Goal: Task Accomplishment & Management: Complete application form

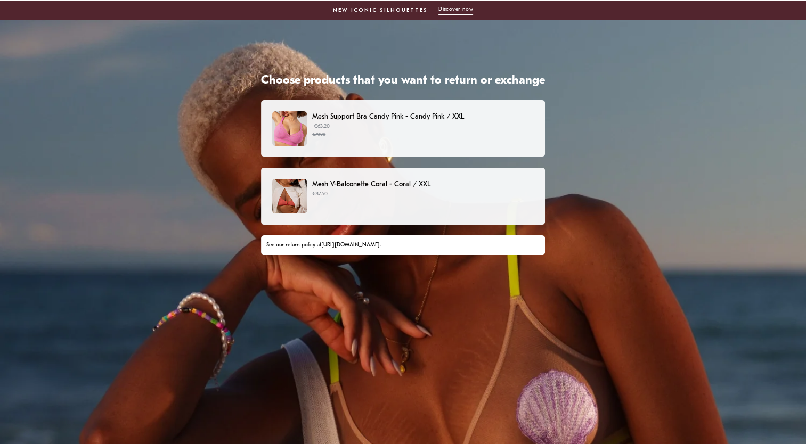
click at [366, 133] on small "€79.00" at bounding box center [423, 134] width 222 height 7
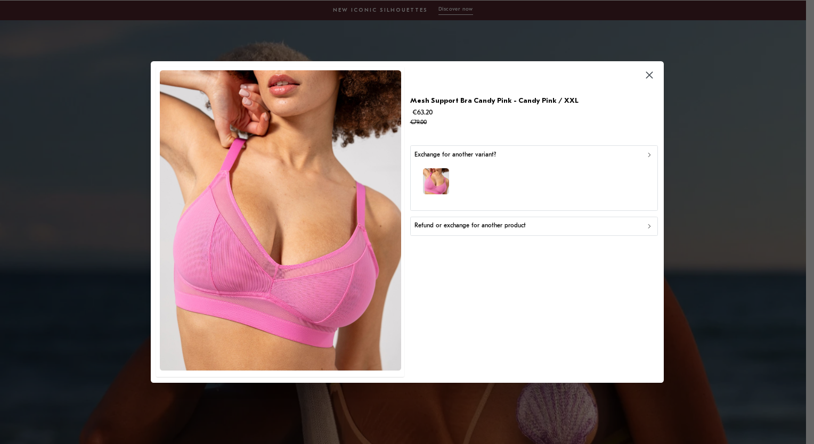
click at [492, 223] on p "Refund or exchange for another product" at bounding box center [469, 227] width 111 height 10
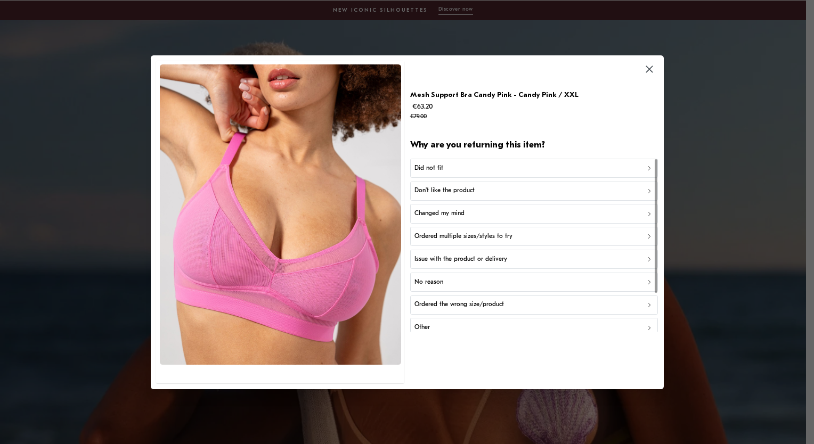
click at [462, 302] on p "Ordered the wrong size/product" at bounding box center [458, 305] width 89 height 10
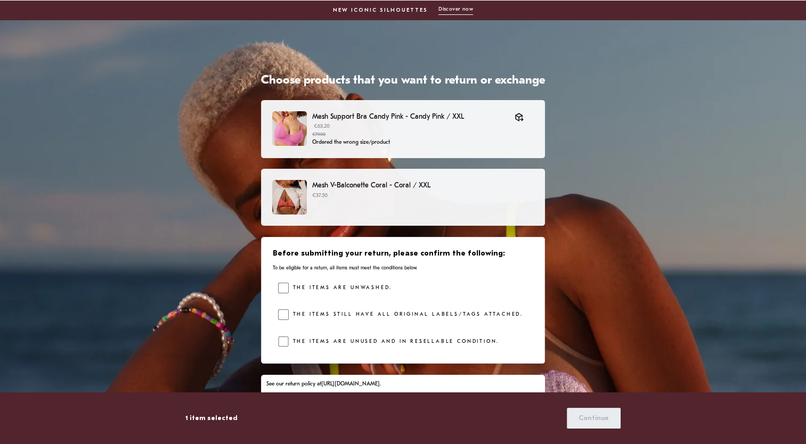
click at [400, 204] on div "Mesh V-Balconette Coral - Coral / XXL €37.50" at bounding box center [402, 197] width 261 height 35
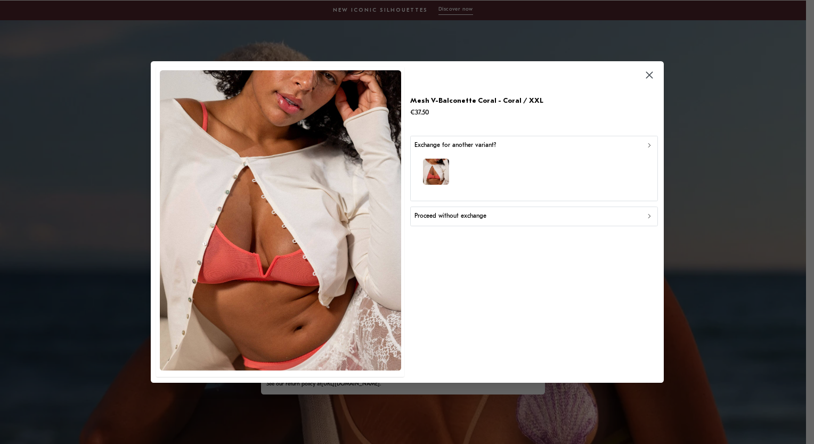
click at [482, 186] on div "button" at bounding box center [533, 173] width 239 height 46
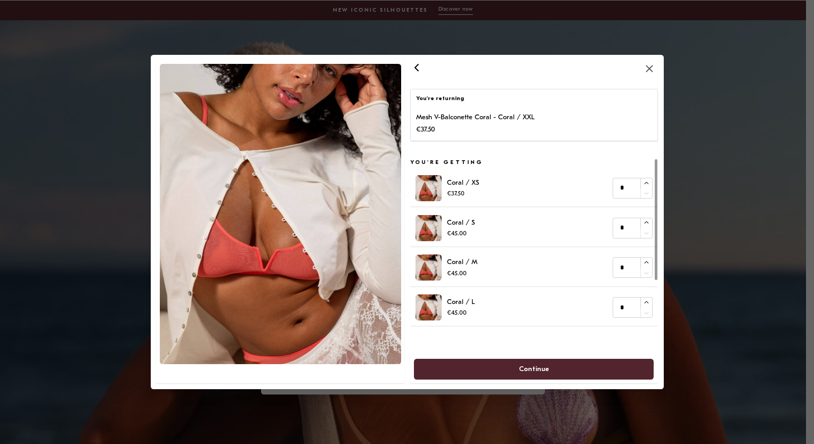
click at [520, 307] on div "Coral / L €45.00 *" at bounding box center [533, 307] width 237 height 26
type input "*"
click at [646, 302] on icon "button" at bounding box center [646, 302] width 7 height 7
click at [554, 369] on span "Continue" at bounding box center [533, 369] width 217 height 20
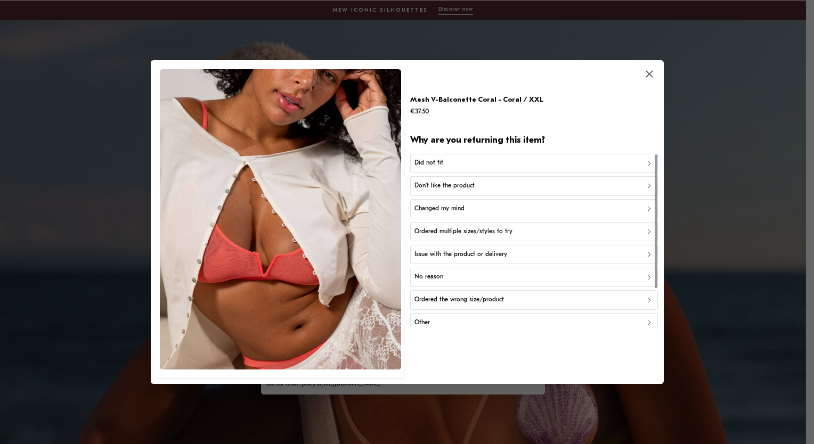
click at [469, 300] on p "Ordered the wrong size/product" at bounding box center [458, 300] width 89 height 10
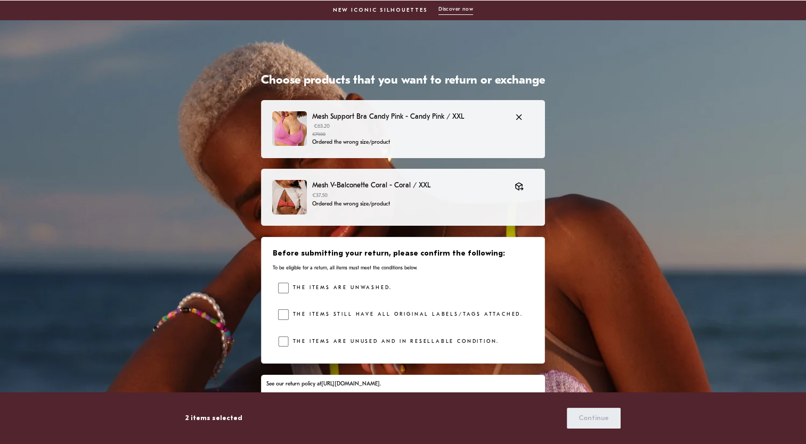
click at [379, 140] on p "Ordered the wrong size/product" at bounding box center [408, 142] width 192 height 9
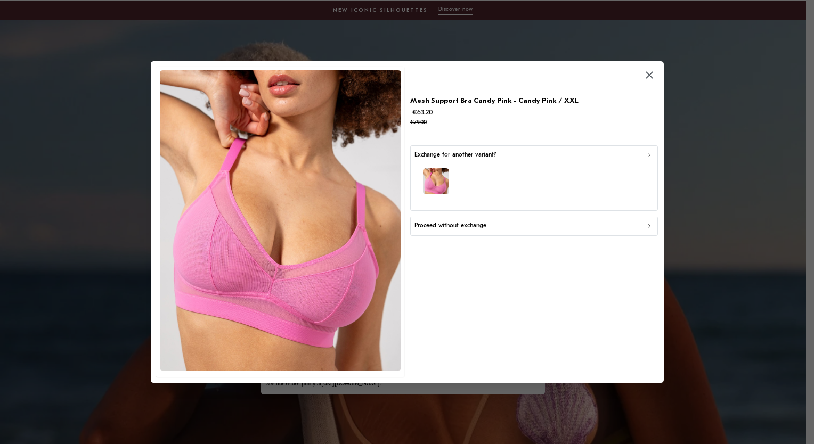
click at [458, 170] on div "button" at bounding box center [533, 183] width 239 height 46
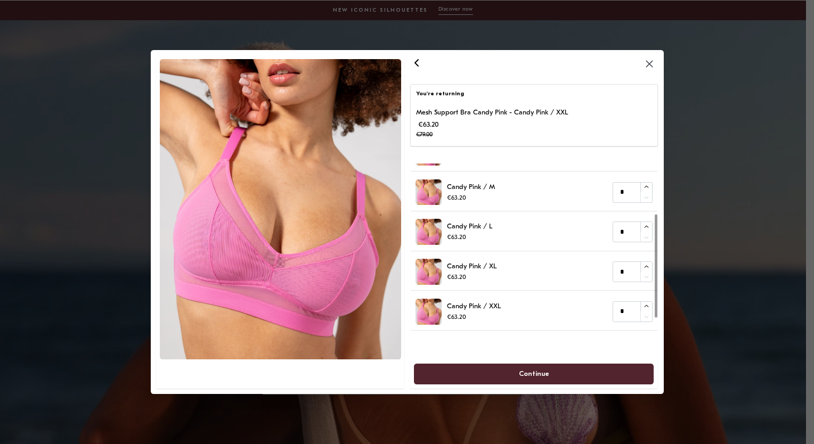
scroll to position [83, 0]
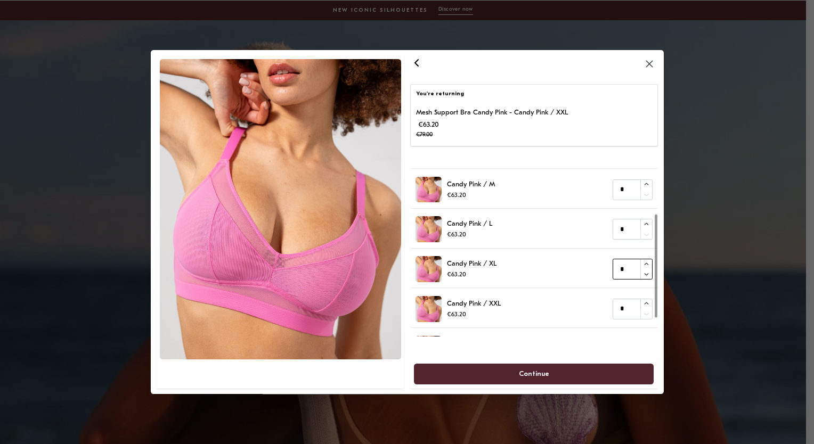
click at [647, 264] on icon "button" at bounding box center [646, 264] width 4 height 2
type input "*"
click at [646, 223] on icon "button" at bounding box center [646, 224] width 7 height 7
type input "*"
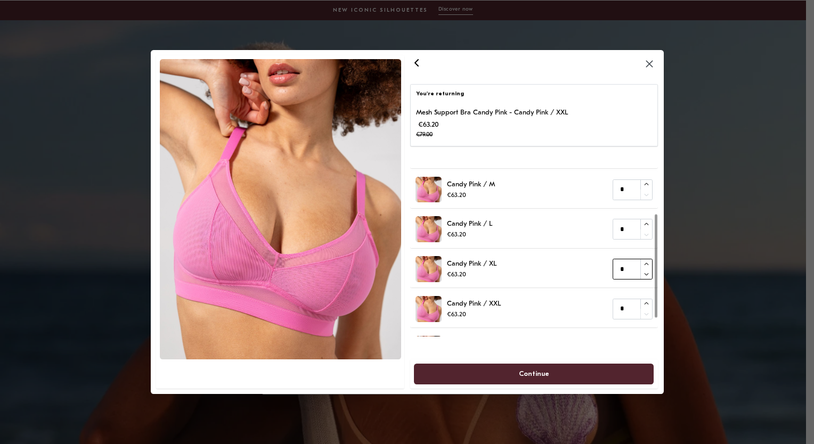
click at [644, 265] on icon "button" at bounding box center [646, 264] width 4 height 2
click at [546, 369] on span "Continue" at bounding box center [534, 374] width 30 height 20
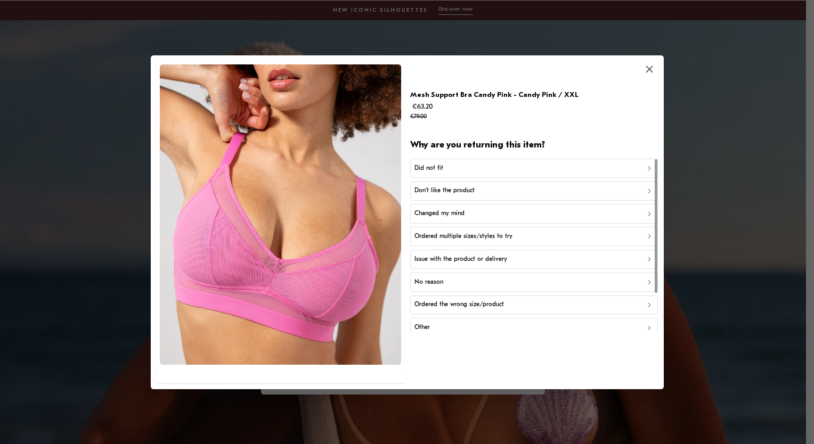
click at [479, 300] on p "Ordered the wrong size/product" at bounding box center [458, 305] width 89 height 10
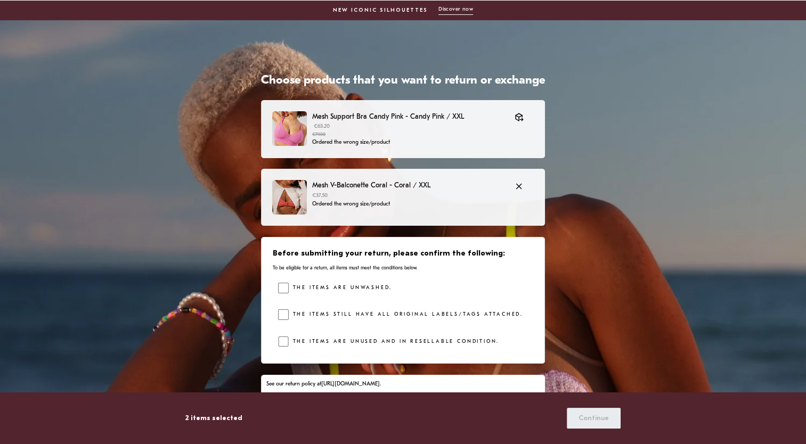
click at [433, 201] on p "Ordered the wrong size/product" at bounding box center [408, 204] width 192 height 9
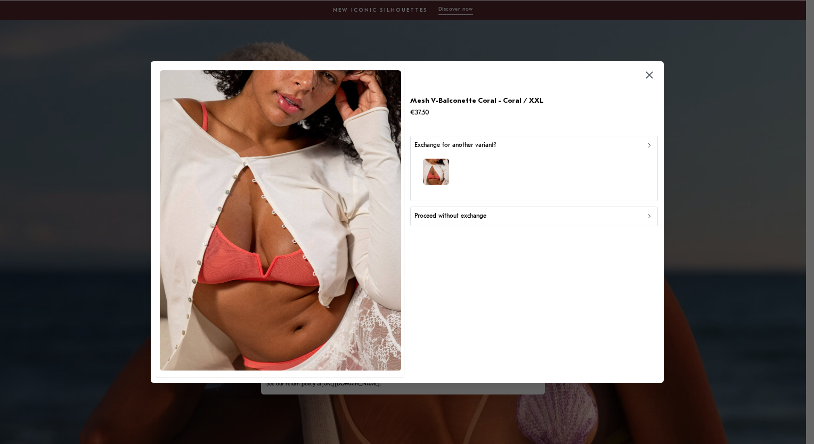
click at [472, 181] on div "button" at bounding box center [533, 173] width 239 height 46
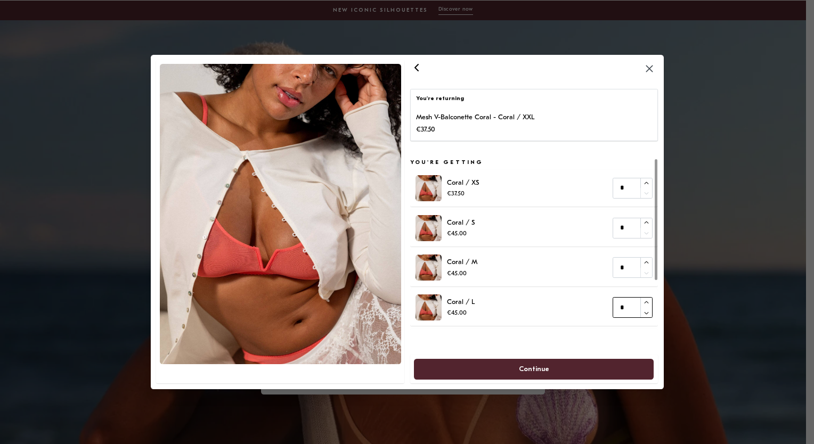
type input "*"
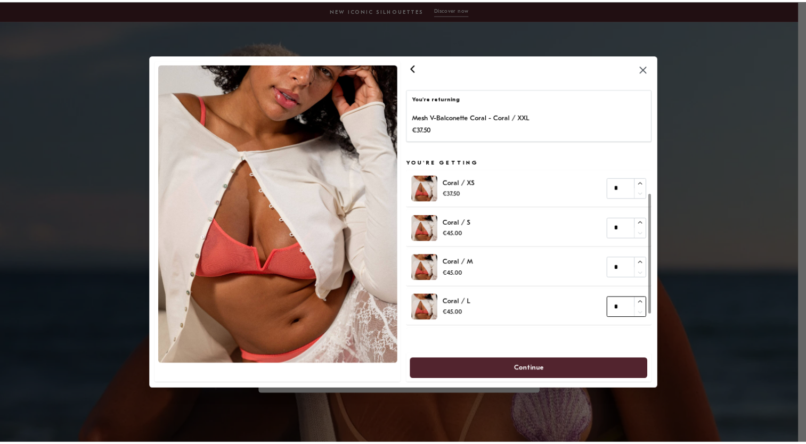
scroll to position [59, 0]
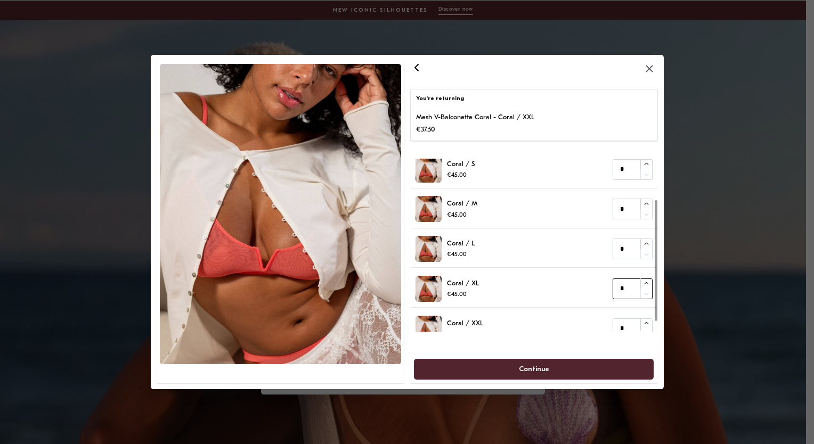
type input "*"
click at [646, 281] on icon "button" at bounding box center [646, 284] width 7 height 7
click at [556, 370] on span "Continue" at bounding box center [533, 369] width 217 height 20
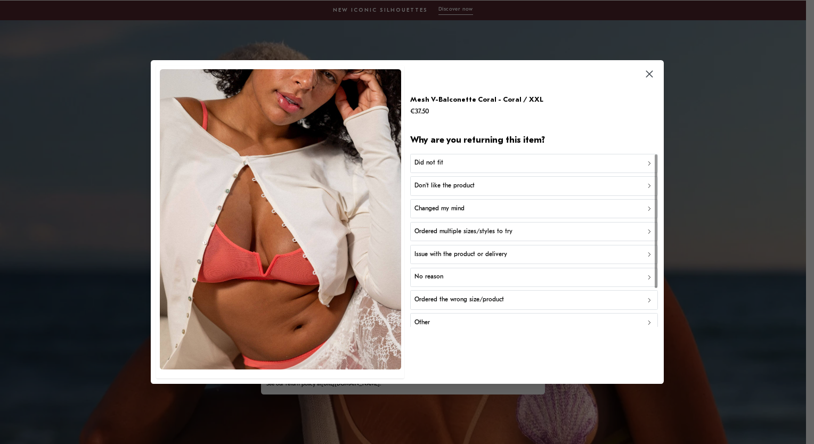
click at [496, 301] on p "Ordered the wrong size/product" at bounding box center [458, 300] width 89 height 10
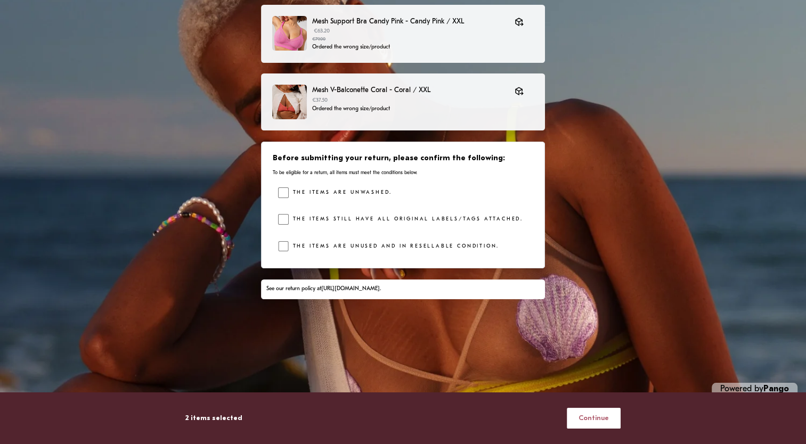
scroll to position [96, 0]
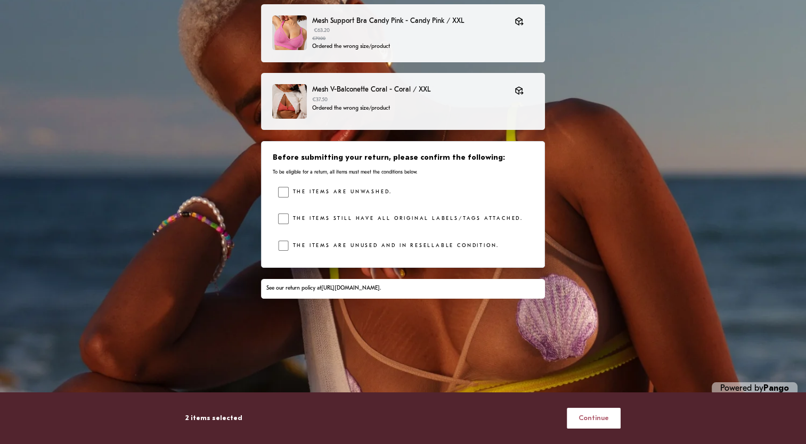
click at [600, 423] on span "Continue" at bounding box center [593, 418] width 30 height 20
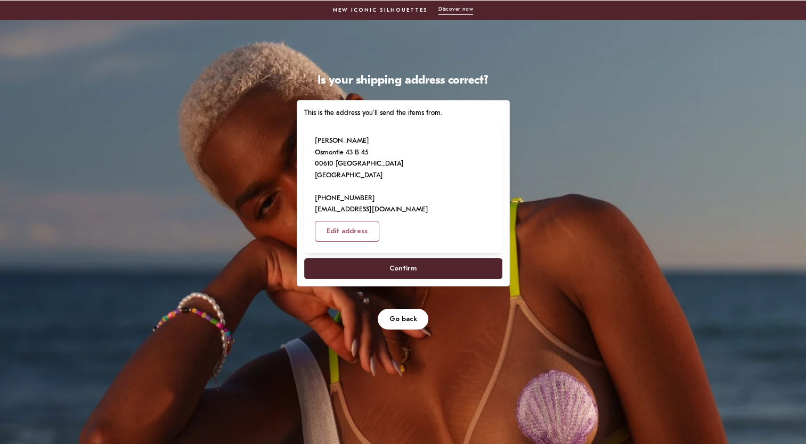
scroll to position [61, 0]
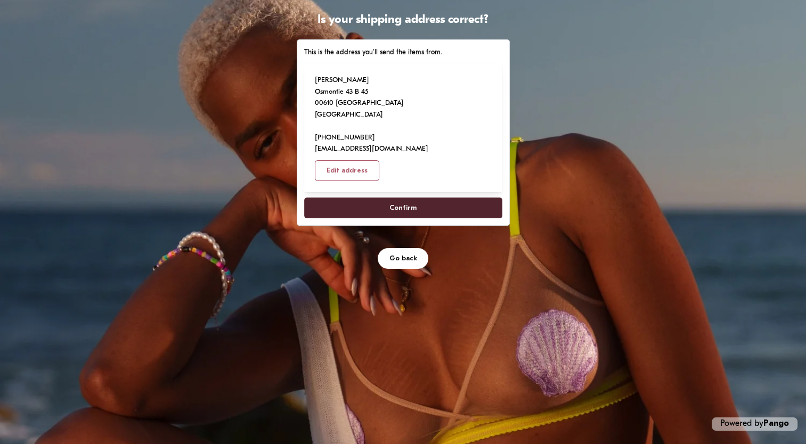
click at [381, 198] on span "Confirm" at bounding box center [402, 208] width 175 height 20
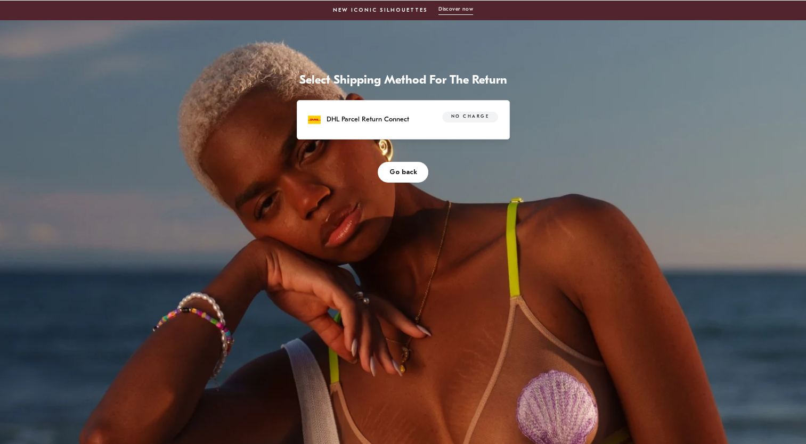
click at [465, 126] on div "No charge" at bounding box center [464, 120] width 68 height 17
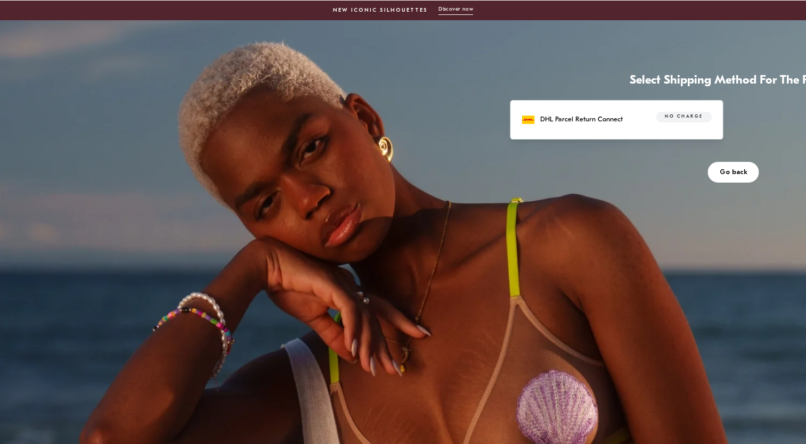
scroll to position [61, 0]
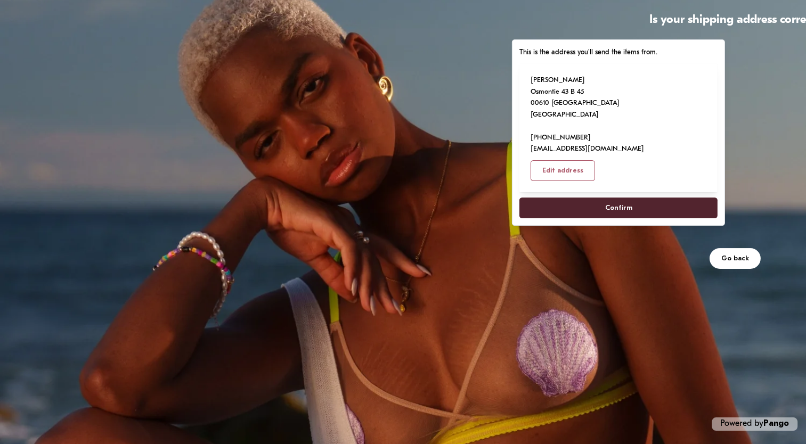
scroll to position [96, 0]
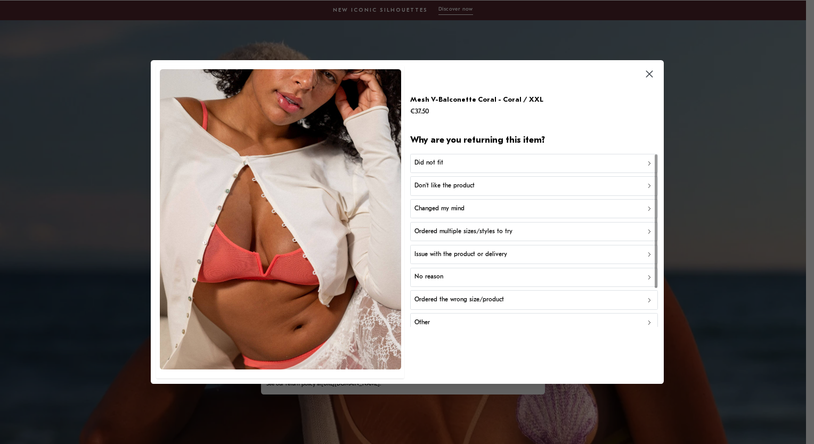
click at [651, 71] on icon "button" at bounding box center [648, 74] width 7 height 7
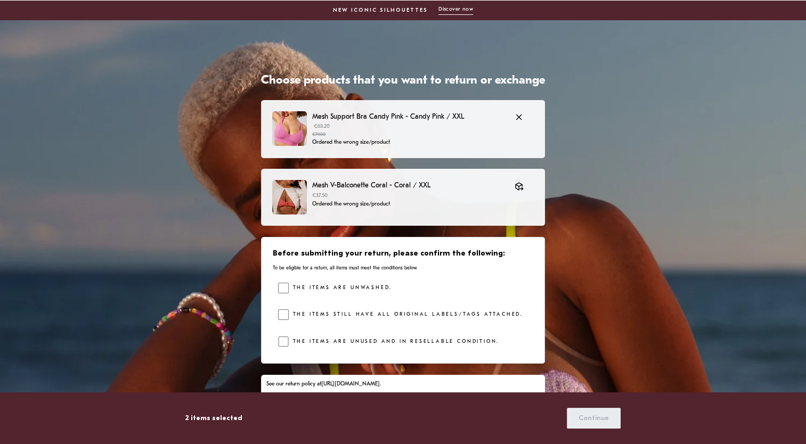
click at [395, 146] on p "Ordered the wrong size/product" at bounding box center [408, 142] width 192 height 9
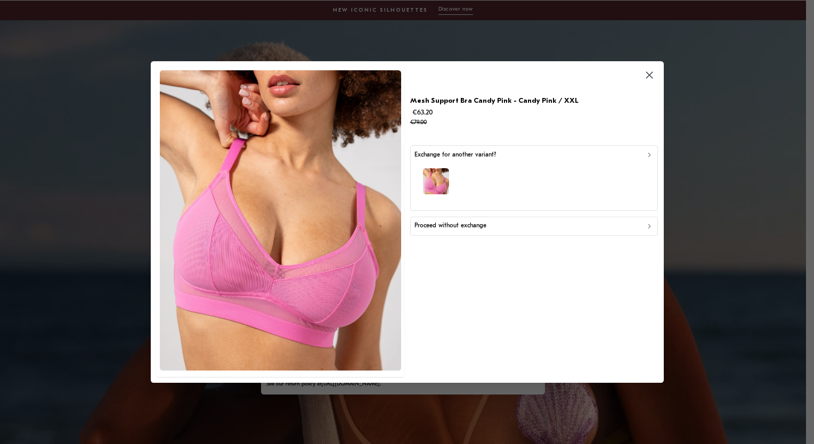
click at [487, 173] on div "button" at bounding box center [533, 183] width 239 height 46
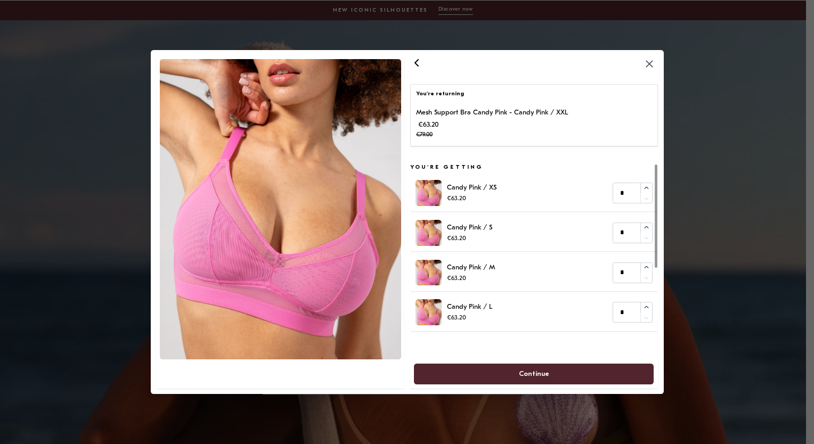
scroll to position [75, 0]
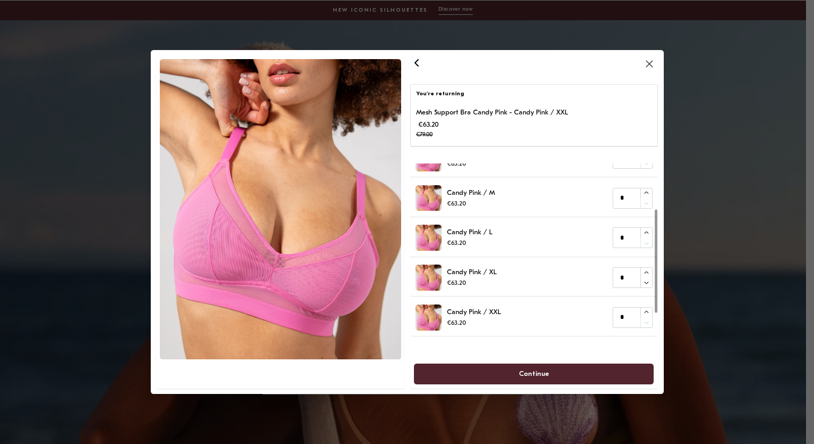
click at [651, 67] on icon "button" at bounding box center [648, 64] width 7 height 7
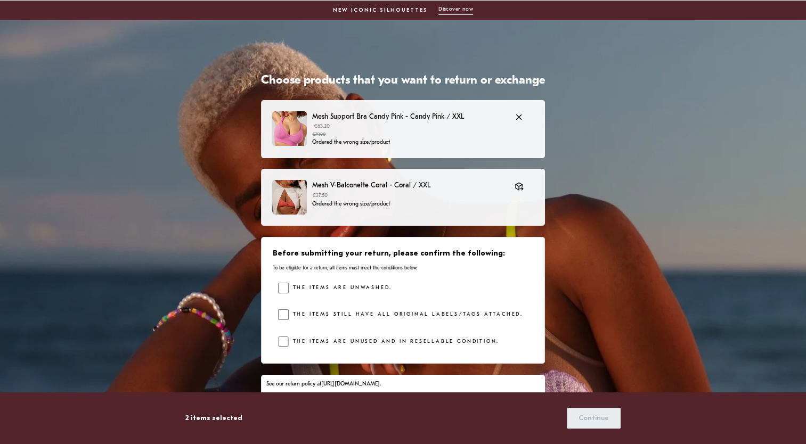
click at [471, 151] on div "Mesh Support Bra Candy Pink - Candy Pink / XXL €63.20 €79.00 Ordered the wrong …" at bounding box center [403, 129] width 284 height 58
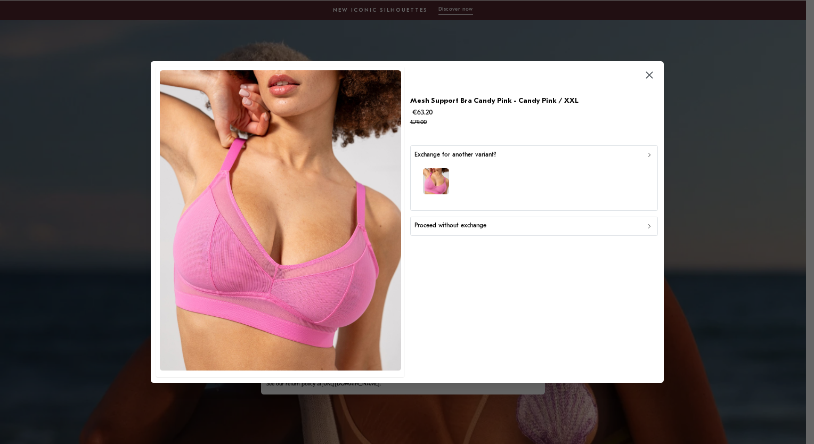
click at [507, 179] on div "button" at bounding box center [533, 183] width 239 height 46
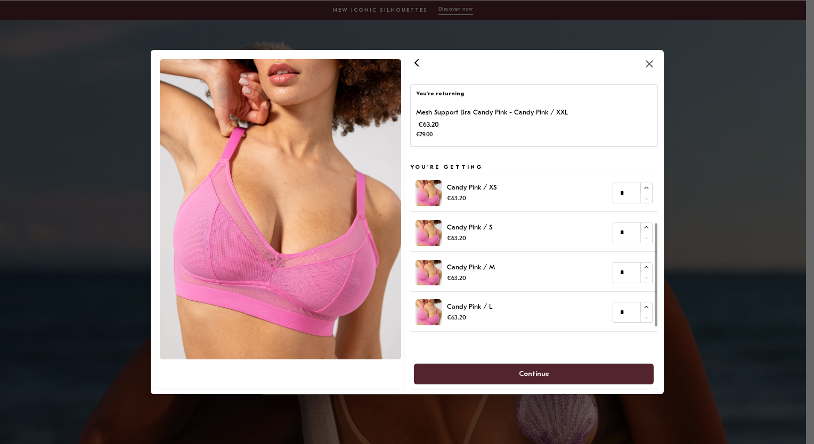
scroll to position [113, 0]
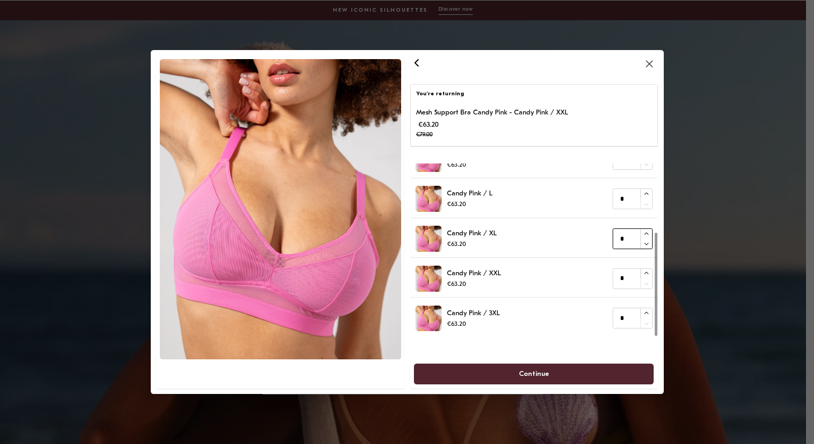
type input "*"
click at [645, 197] on icon "button" at bounding box center [646, 194] width 7 height 7
click at [556, 376] on span "Continue" at bounding box center [533, 374] width 217 height 20
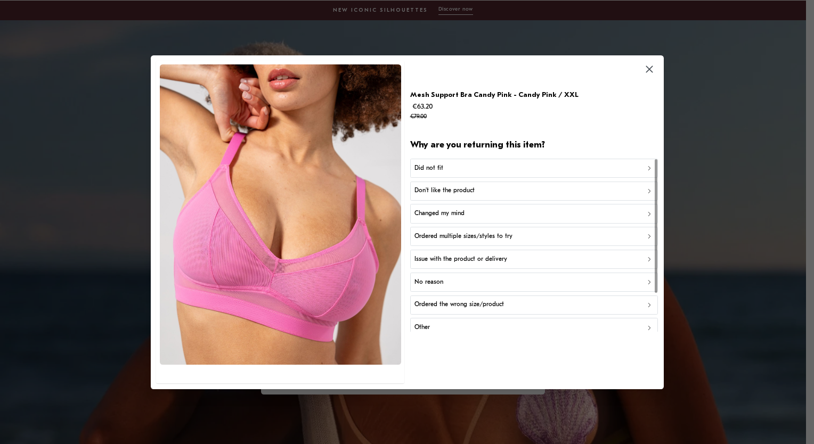
click at [444, 307] on p "Ordered the wrong size/product" at bounding box center [458, 305] width 89 height 10
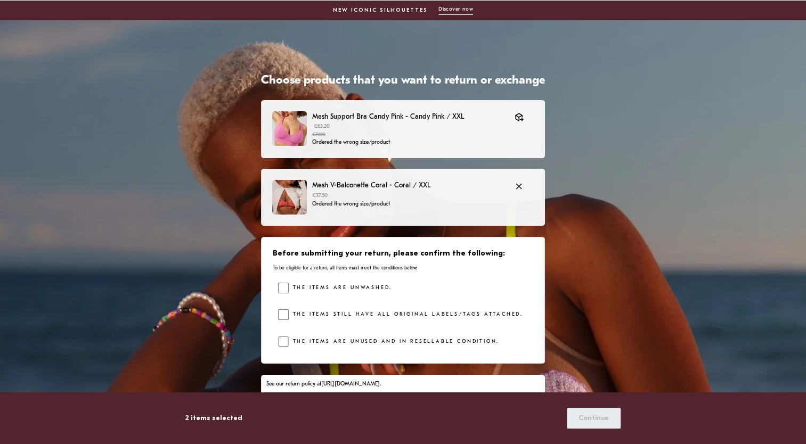
click at [411, 187] on p "Mesh V-Balconette Coral - Coral / XXL" at bounding box center [408, 185] width 192 height 11
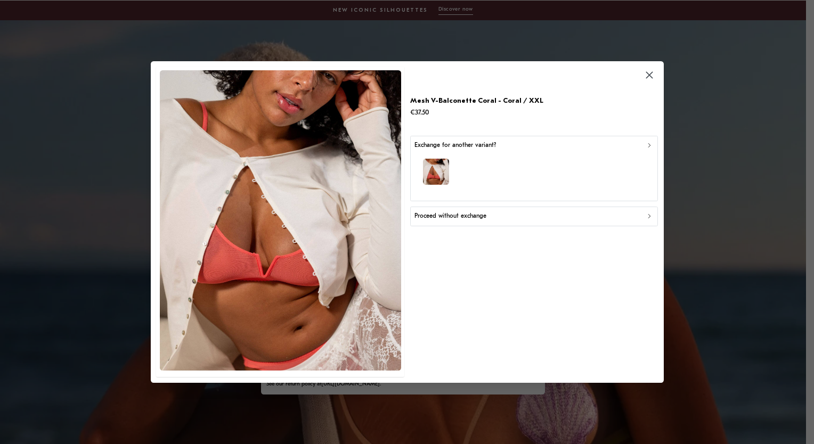
click at [477, 167] on div "button" at bounding box center [533, 173] width 239 height 46
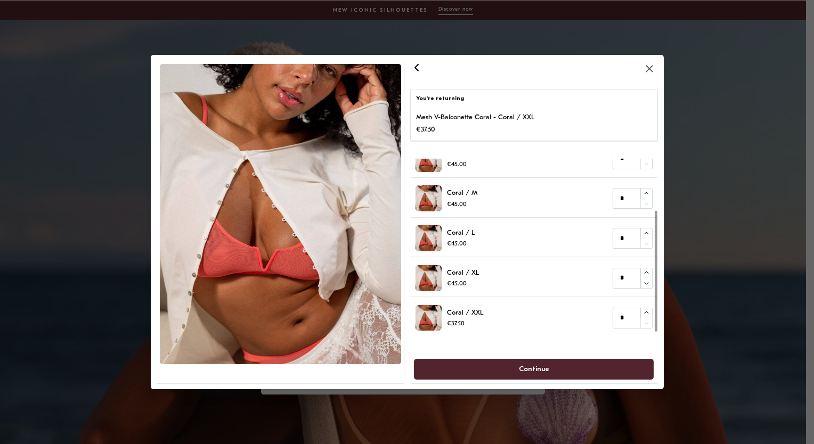
scroll to position [74, 0]
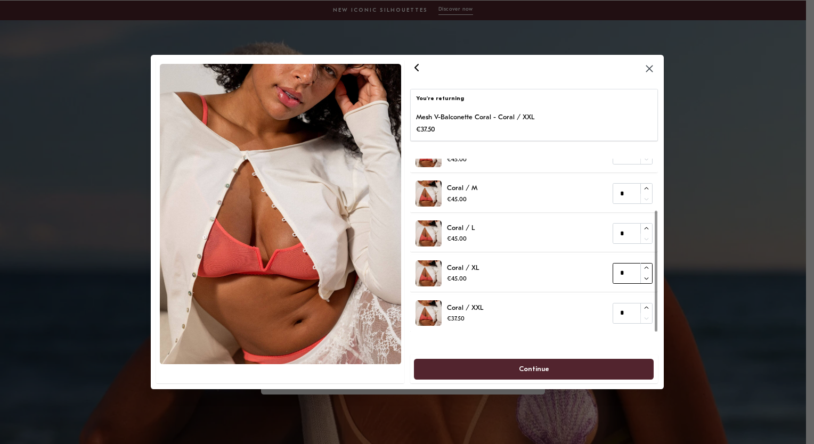
click at [652, 278] on input "*" at bounding box center [632, 273] width 40 height 21
type input "*"
click at [644, 229] on icon "button" at bounding box center [646, 228] width 7 height 7
click at [541, 365] on span "Continue" at bounding box center [534, 369] width 30 height 20
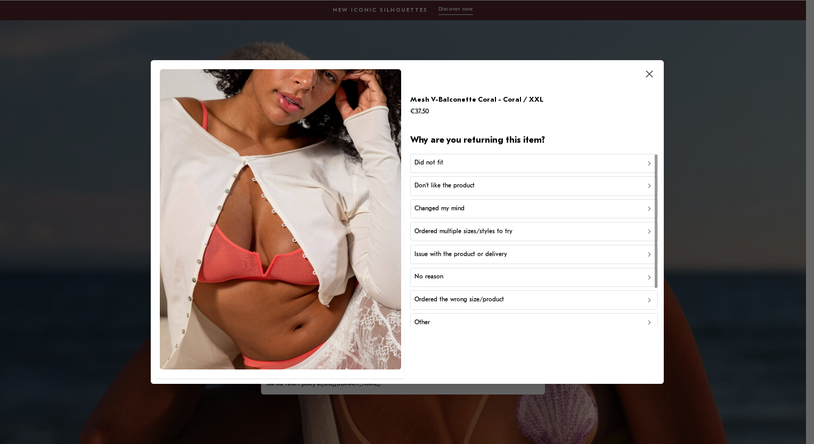
click at [483, 299] on p "Ordered the wrong size/product" at bounding box center [458, 300] width 89 height 10
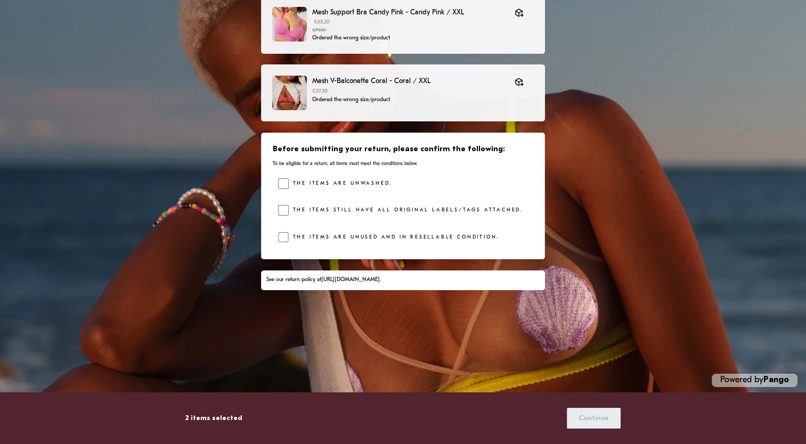
scroll to position [108, 0]
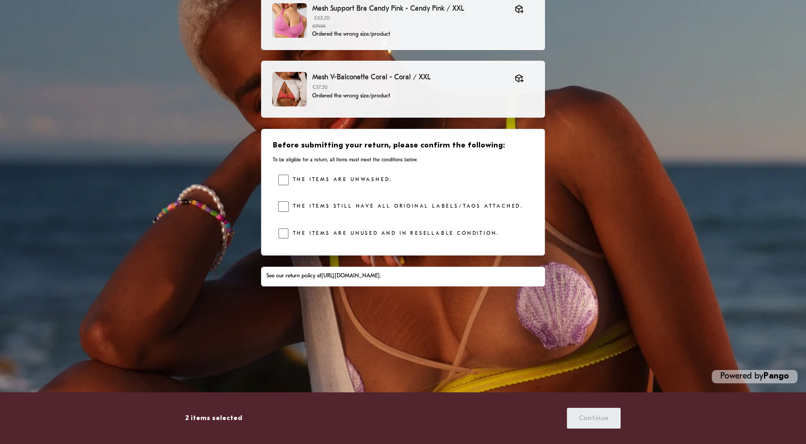
click at [285, 211] on div "The items still have all original labels/tags attached." at bounding box center [405, 209] width 255 height 16
click at [587, 418] on span "Continue" at bounding box center [593, 418] width 30 height 20
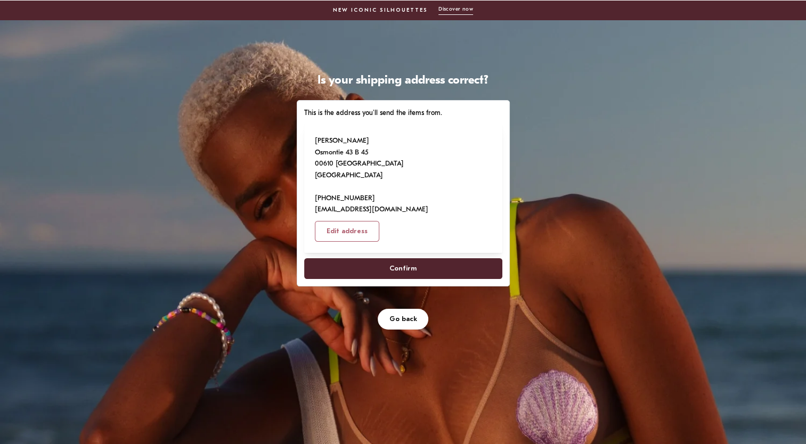
click at [418, 259] on span "Confirm" at bounding box center [402, 269] width 175 height 20
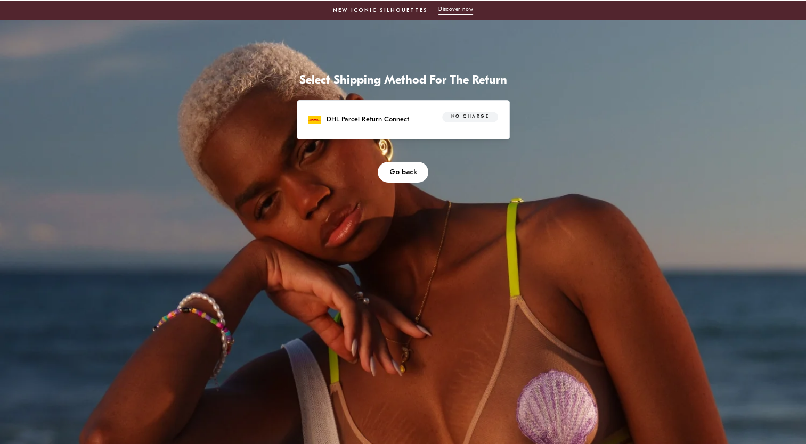
click at [413, 113] on div "DHL Parcel Return Connect No charge" at bounding box center [403, 120] width 190 height 17
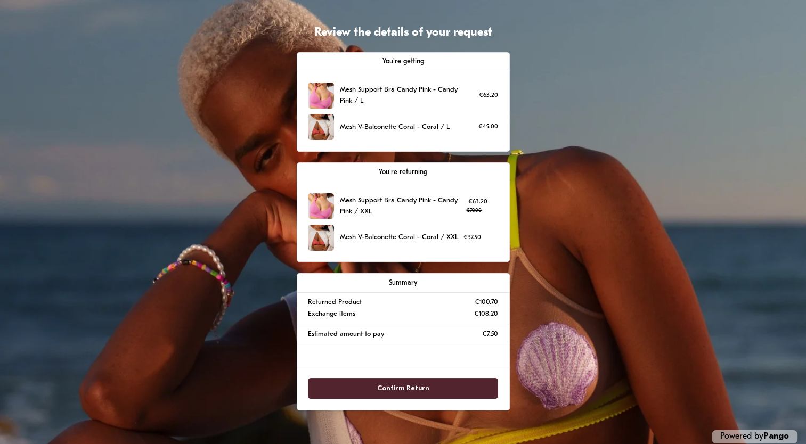
scroll to position [47, 0]
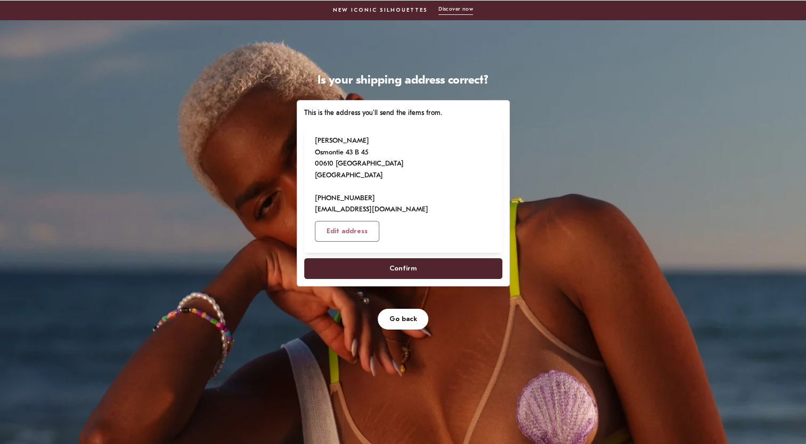
scroll to position [108, 0]
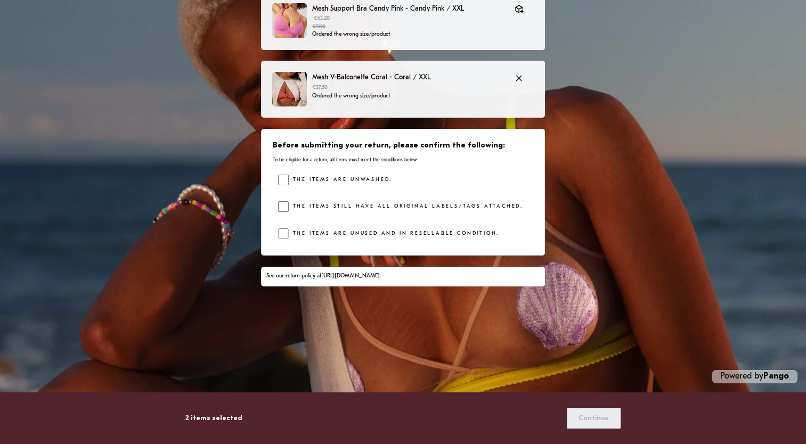
click at [401, 99] on p "Ordered the wrong size/product" at bounding box center [408, 96] width 192 height 9
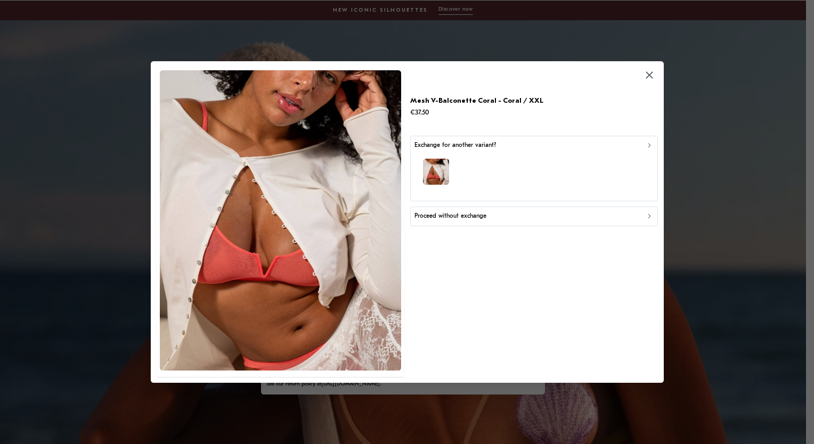
click at [475, 214] on p "Proceed without exchange" at bounding box center [450, 216] width 72 height 10
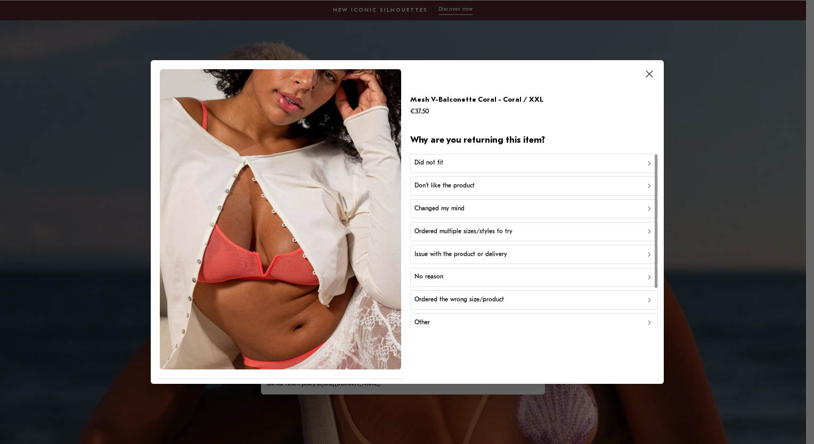
click at [459, 301] on p "Ordered the wrong size/product" at bounding box center [458, 300] width 89 height 10
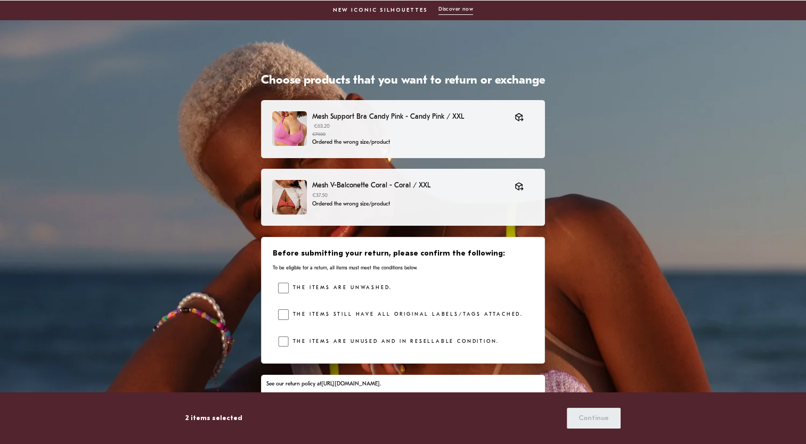
scroll to position [101, 0]
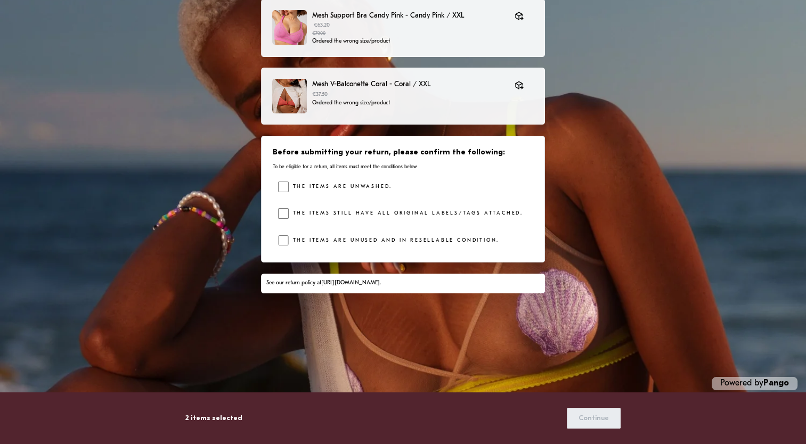
click at [364, 188] on label "The items are unwashed." at bounding box center [340, 187] width 103 height 11
click at [368, 206] on div "The items are unwashed. The items still have all original labels/tags attached.…" at bounding box center [405, 216] width 255 height 69
click at [372, 216] on label "The items still have all original labels/tags attached." at bounding box center [406, 213] width 234 height 11
click at [378, 250] on div "The items are unused and in resellable condition." at bounding box center [394, 243] width 210 height 16
click at [375, 240] on label "The items are unused and in resellable condition." at bounding box center [394, 240] width 210 height 11
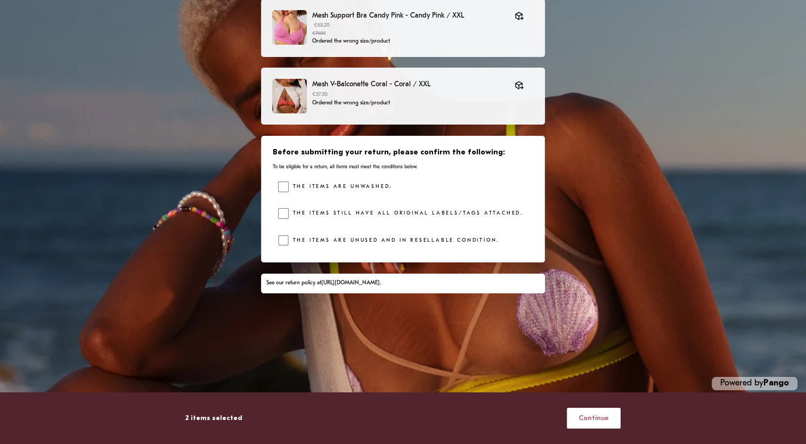
click at [594, 413] on span "Continue" at bounding box center [593, 418] width 30 height 20
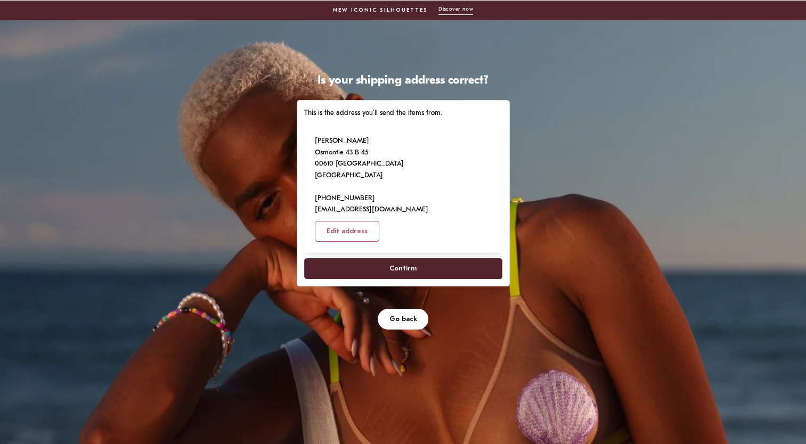
click at [417, 259] on span "Confirm" at bounding box center [402, 269] width 175 height 20
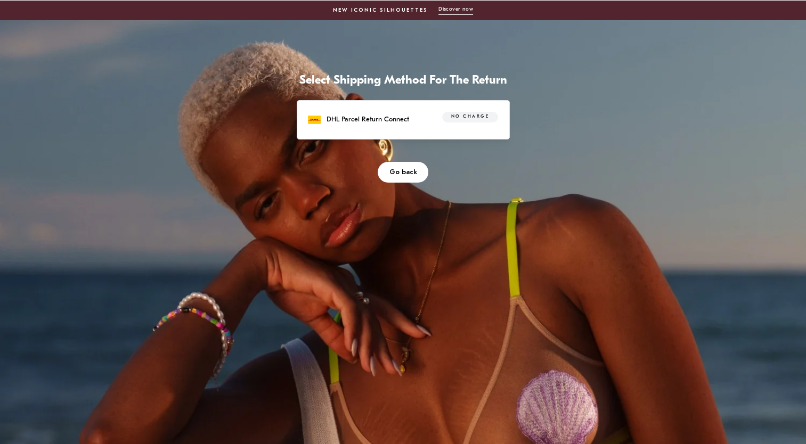
click at [407, 135] on div "DHL Parcel Return Connect No charge" at bounding box center [403, 119] width 213 height 39
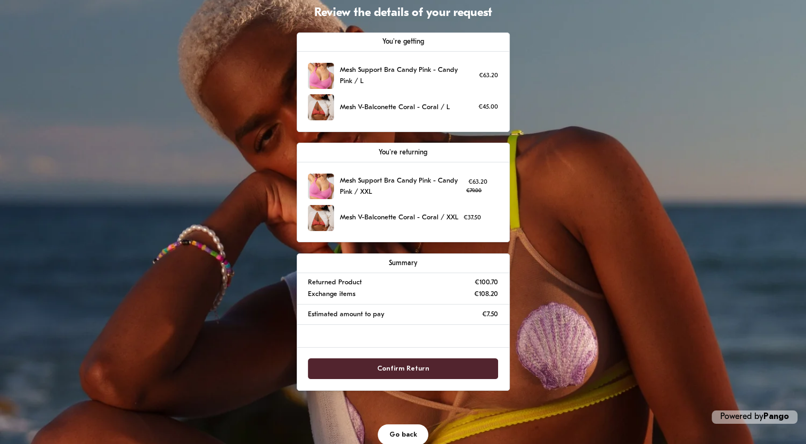
scroll to position [108, 0]
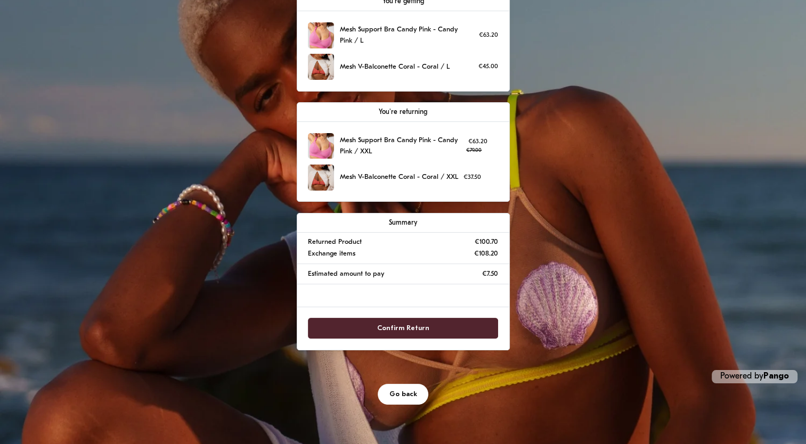
click at [415, 329] on span "Confirm Return" at bounding box center [403, 328] width 52 height 20
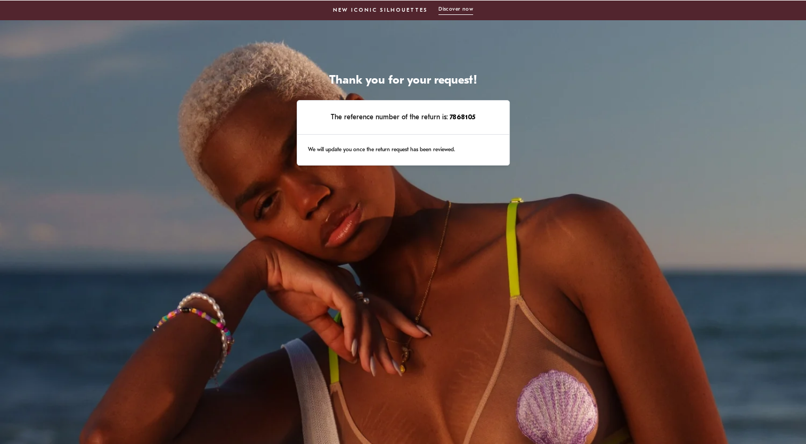
drag, startPoint x: 449, startPoint y: 115, endPoint x: 476, endPoint y: 113, distance: 26.7
click at [476, 113] on p "The reference number of the return is: 7868105" at bounding box center [403, 117] width 190 height 11
drag, startPoint x: 476, startPoint y: 113, endPoint x: 519, endPoint y: 153, distance: 58.8
click at [519, 153] on div "Thank you for your request! The reference number of the return is: 7868105 We w…" at bounding box center [403, 286] width 806 height 532
drag, startPoint x: 332, startPoint y: 115, endPoint x: 479, endPoint y: 150, distance: 151.6
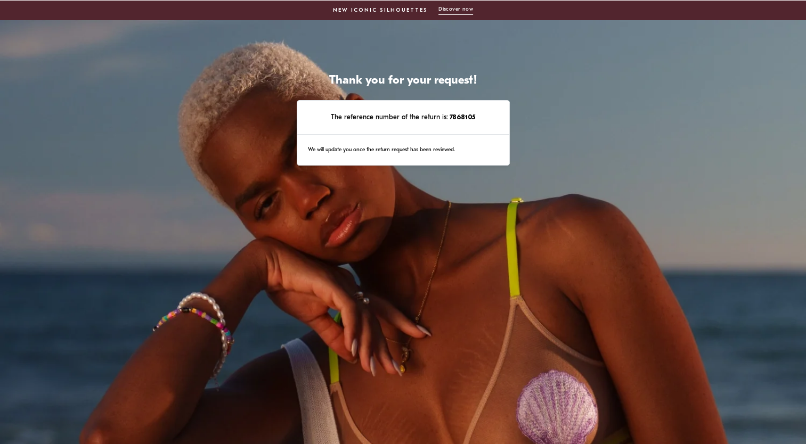
click at [479, 150] on div "The reference number of the return is: 7868105 We will update you once the retu…" at bounding box center [403, 133] width 213 height 66
copy div "The reference number of the return is: 7868105 We will update you once the retu…"
click at [381, 11] on span "New Iconic Silhouettes" at bounding box center [380, 10] width 95 height 9
